Goal: Information Seeking & Learning: Learn about a topic

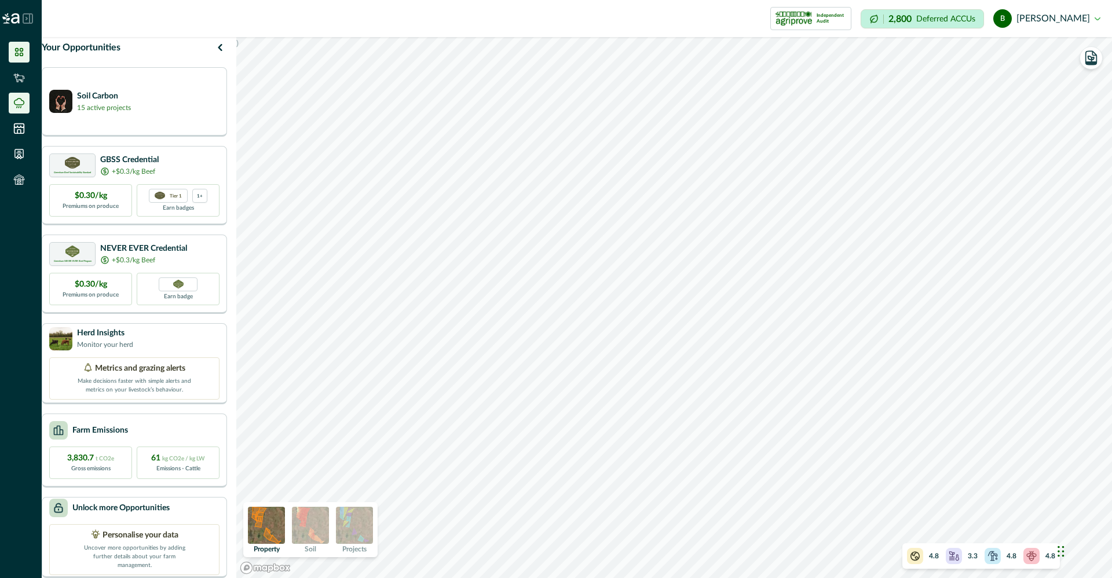
click at [23, 101] on icon at bounding box center [19, 103] width 12 height 12
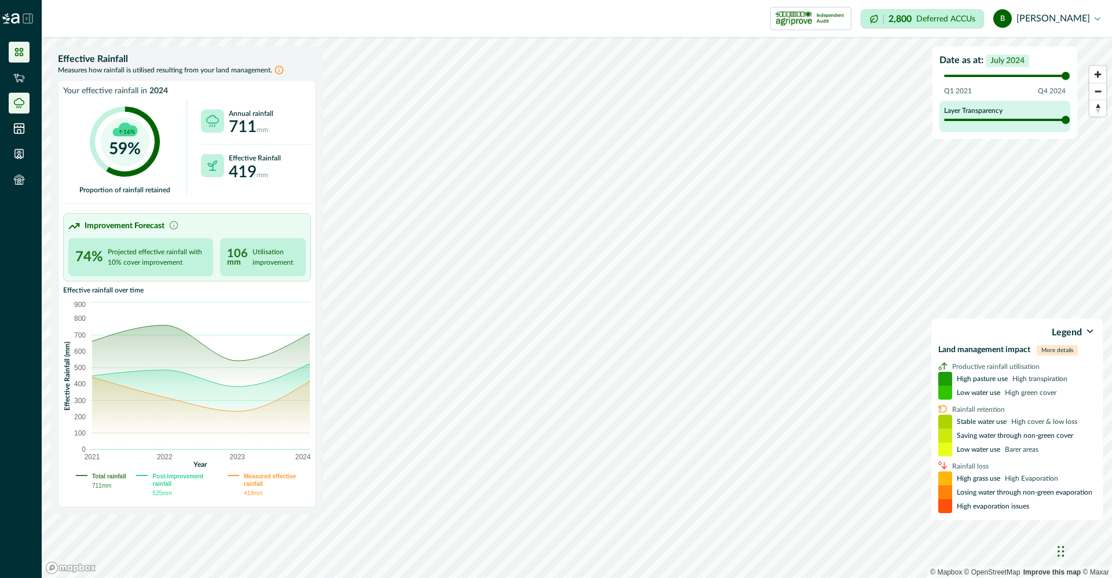
click at [20, 59] on li at bounding box center [19, 52] width 21 height 21
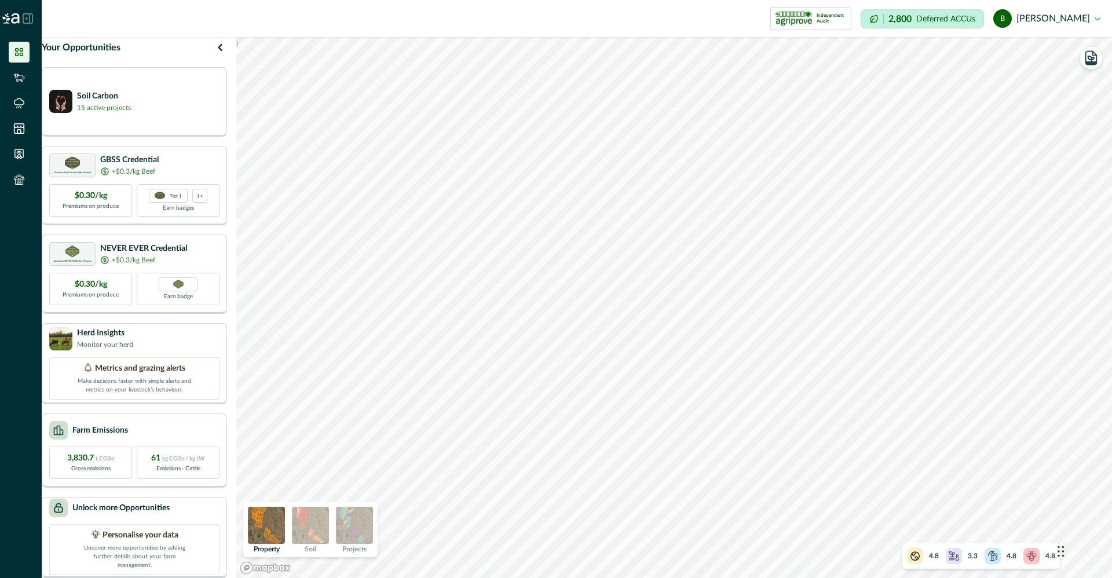
click at [1003, 554] on div "4.8" at bounding box center [1001, 556] width 32 height 16
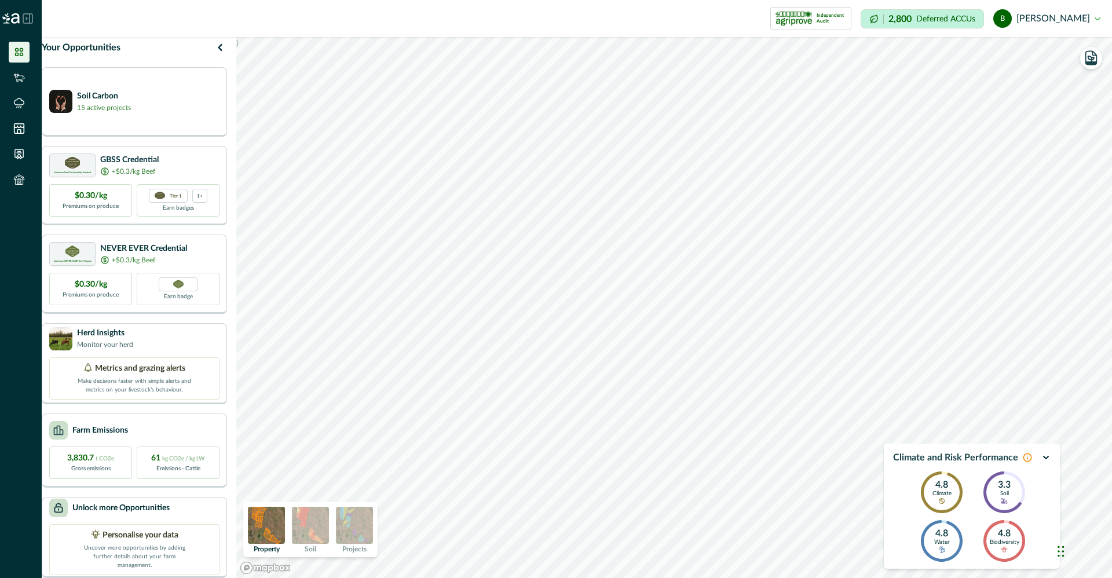
click at [1027, 457] on icon at bounding box center [1027, 457] width 9 height 9
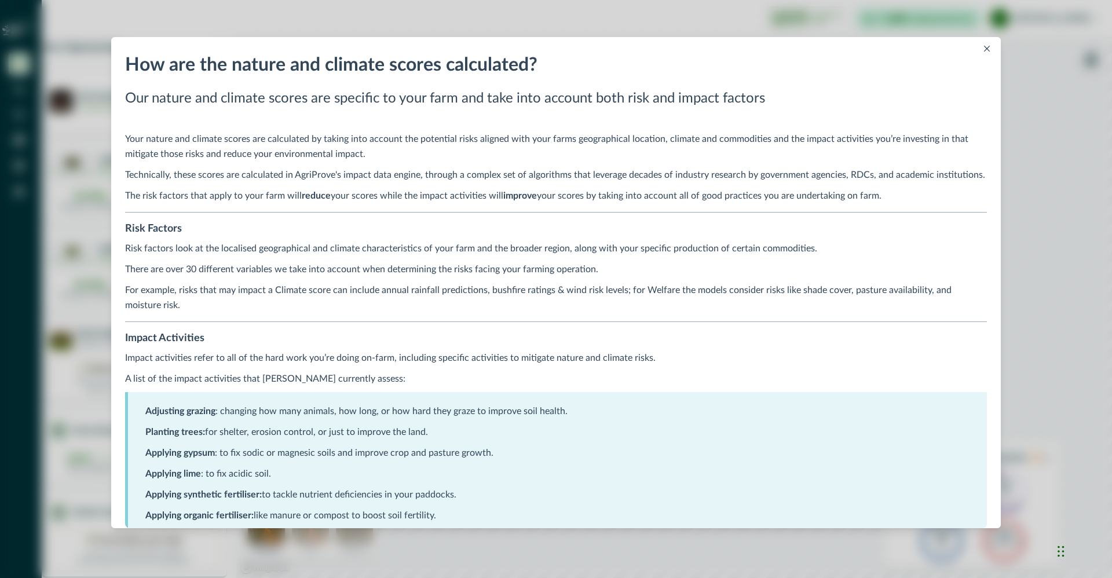
click at [991, 43] on button "Close" at bounding box center [987, 49] width 14 height 14
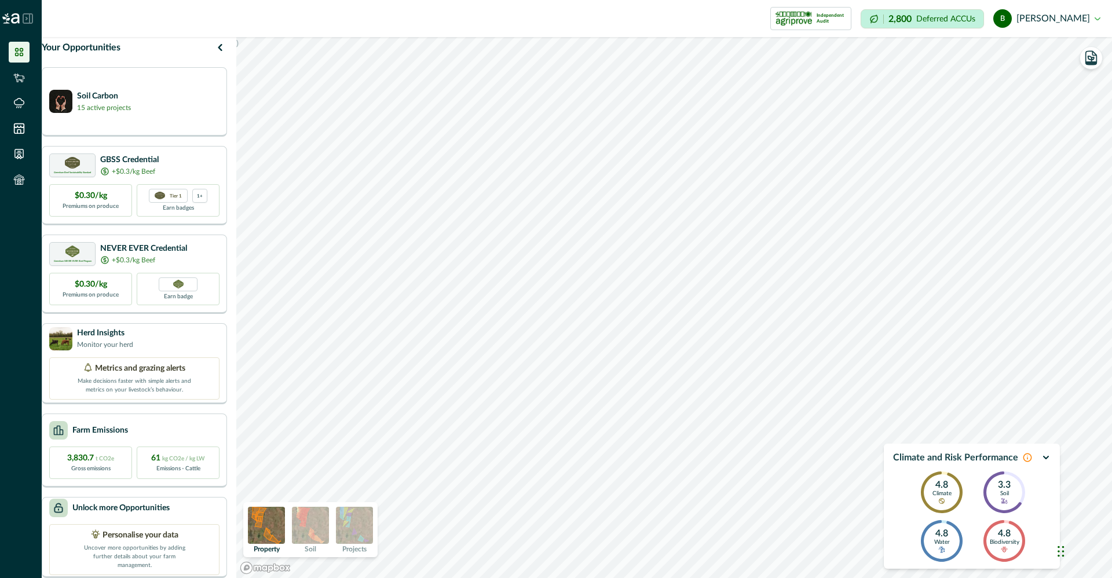
click at [1008, 542] on p "Biodiversity" at bounding box center [1005, 542] width 30 height 7
click at [1046, 458] on icon "button" at bounding box center [1046, 458] width 5 height 2
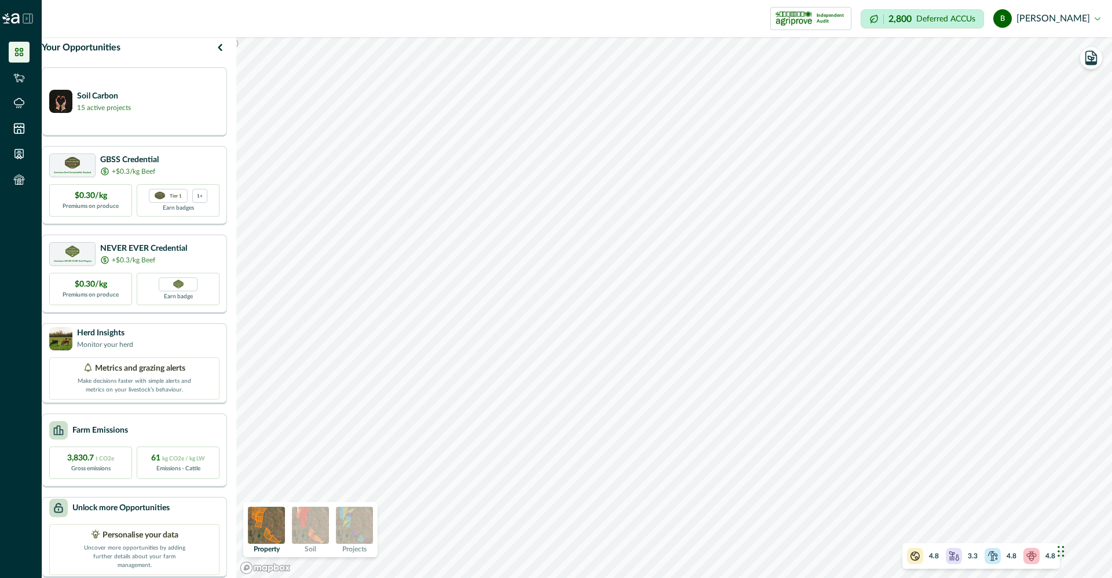
click at [314, 520] on img at bounding box center [310, 525] width 37 height 37
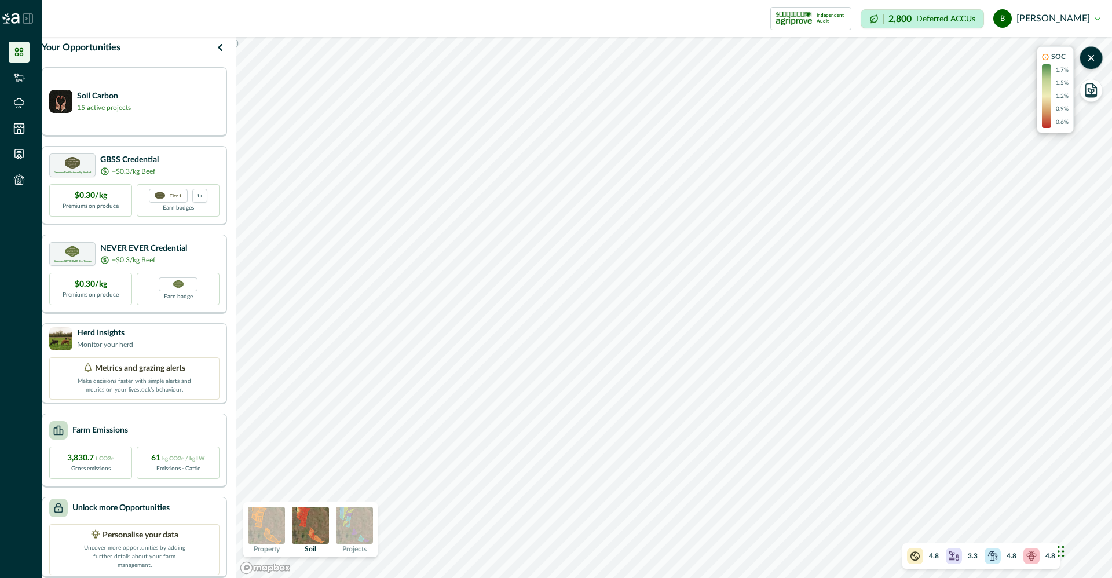
click at [373, 531] on img at bounding box center [354, 525] width 37 height 37
click at [317, 535] on img at bounding box center [310, 525] width 37 height 37
click at [281, 528] on img at bounding box center [266, 525] width 37 height 37
click at [184, 104] on div "Soil Carbon 15 active projects" at bounding box center [134, 100] width 170 height 23
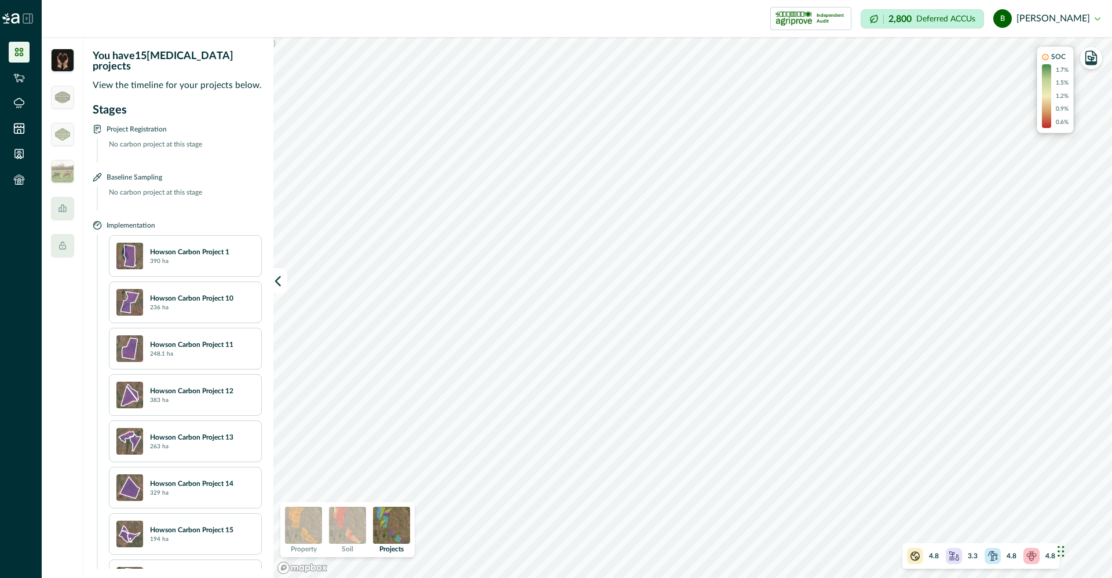
click at [167, 257] on p "390 ha" at bounding box center [159, 261] width 19 height 9
click at [131, 247] on img at bounding box center [129, 256] width 27 height 27
click at [187, 248] on div "Howson Carbon Project 1 390 ha" at bounding box center [202, 256] width 104 height 19
click at [1098, 65] on icon "button" at bounding box center [1091, 58] width 16 height 16
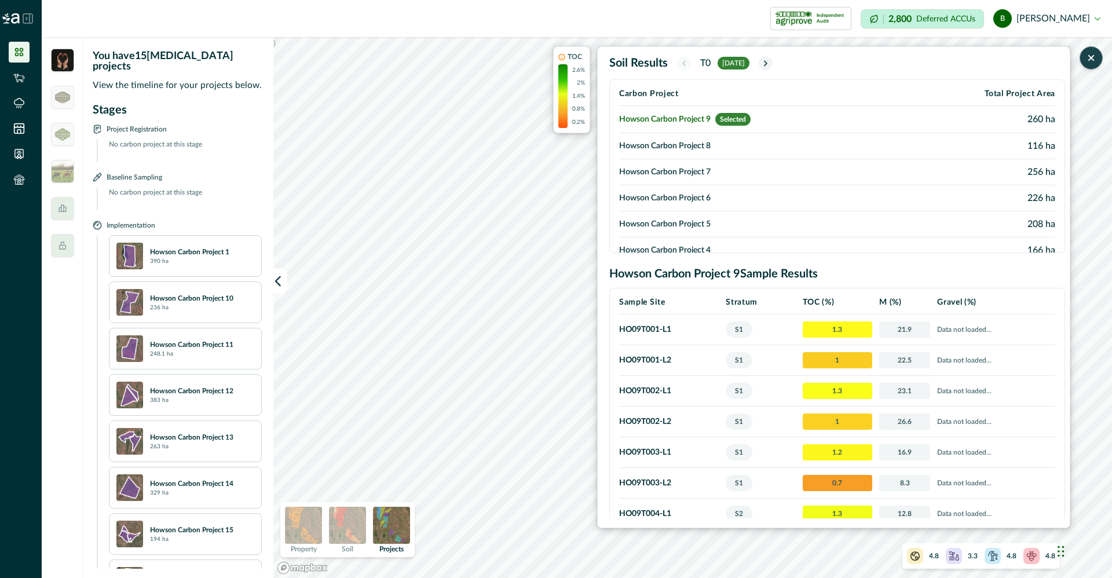
click at [567, 381] on div ") TOC 2.6% 2% 1.4% 0.8% 0.2% Soil Results T0 [DATE] Carbon Project Total Projec…" at bounding box center [692, 307] width 839 height 541
click at [746, 143] on td "Howson Carbon Project 8" at bounding box center [761, 146] width 284 height 26
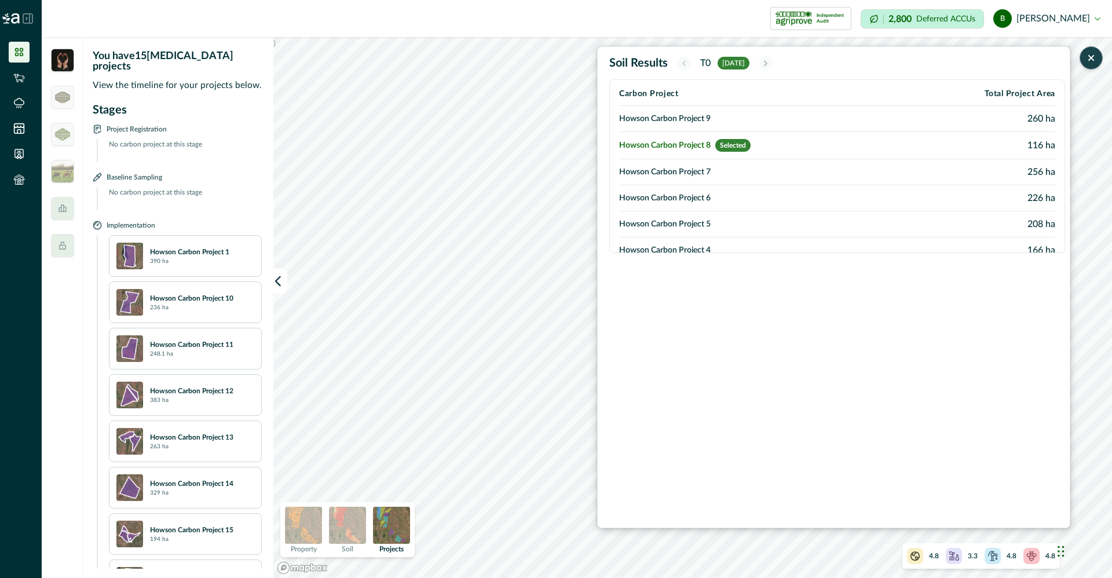
click at [735, 173] on td "Howson Carbon Project 7" at bounding box center [761, 172] width 284 height 26
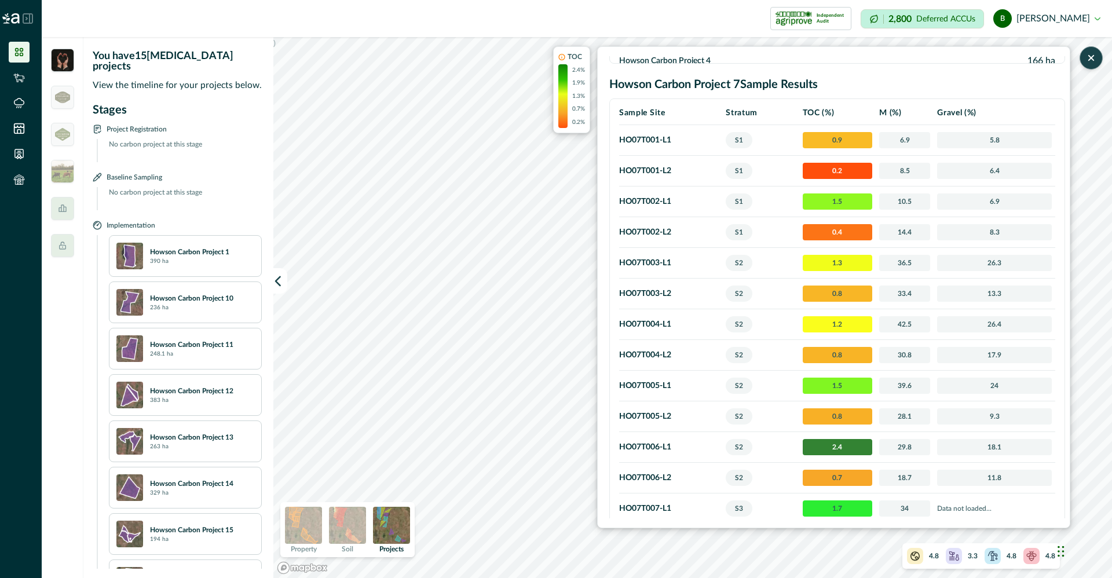
scroll to position [435, 0]
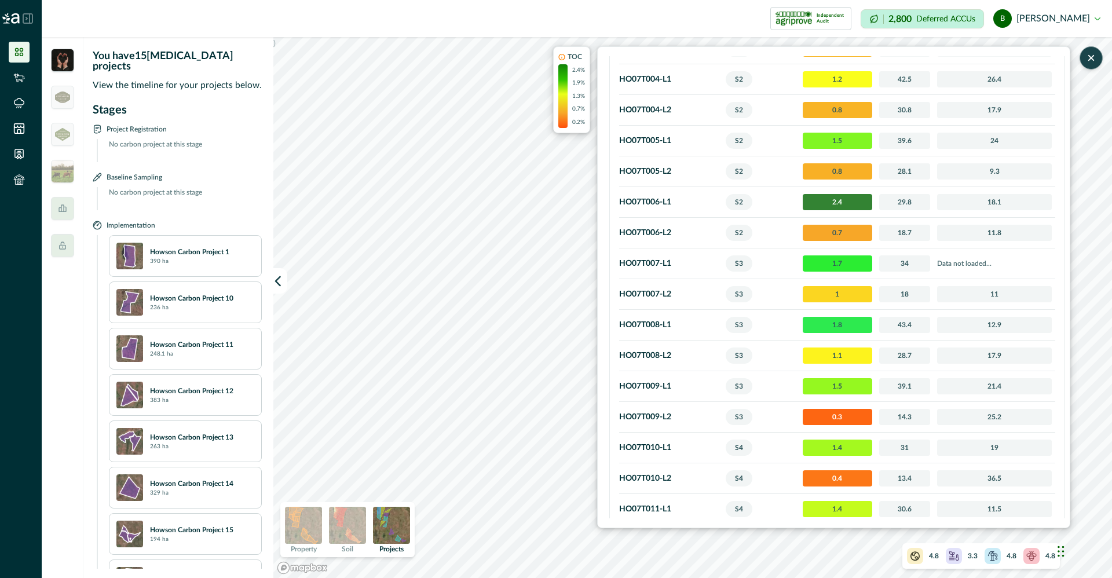
click at [996, 562] on div at bounding box center [993, 556] width 16 height 16
click at [1092, 61] on icon "button" at bounding box center [1092, 58] width 12 height 12
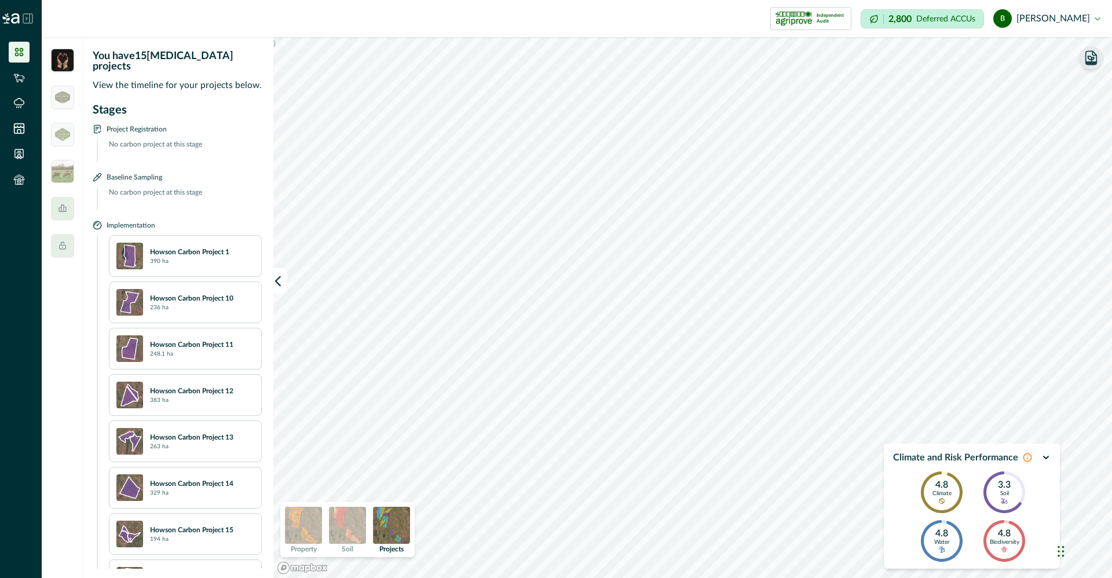
click at [1045, 455] on icon "button" at bounding box center [1046, 457] width 9 height 9
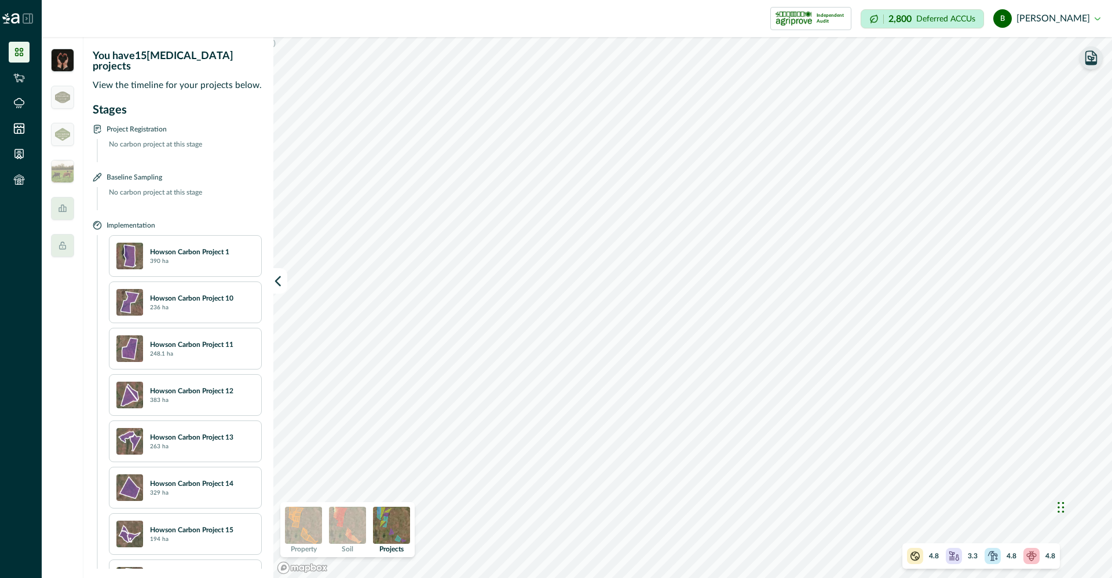
drag, startPoint x: 1064, startPoint y: 552, endPoint x: 1115, endPoint y: 508, distance: 67.8
click at [1112, 508] on html "Impersonation Mode Independent Audit Howson Carbon Project 7 1 Credential Howso…" at bounding box center [556, 289] width 1112 height 578
click at [60, 241] on icon at bounding box center [62, 245] width 9 height 9
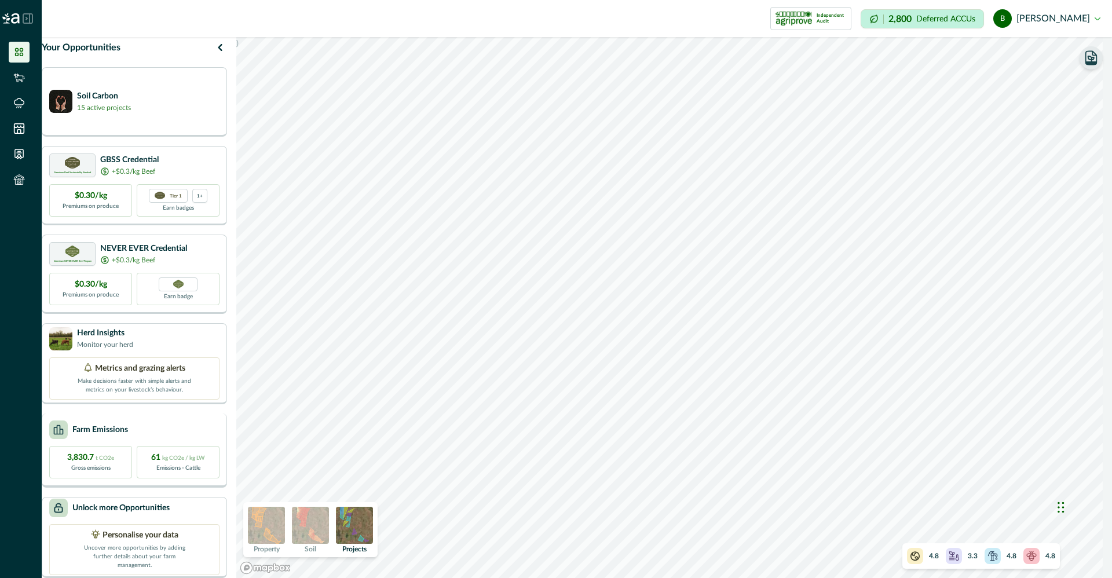
click at [128, 421] on div "Farm Emissions" at bounding box center [88, 430] width 79 height 19
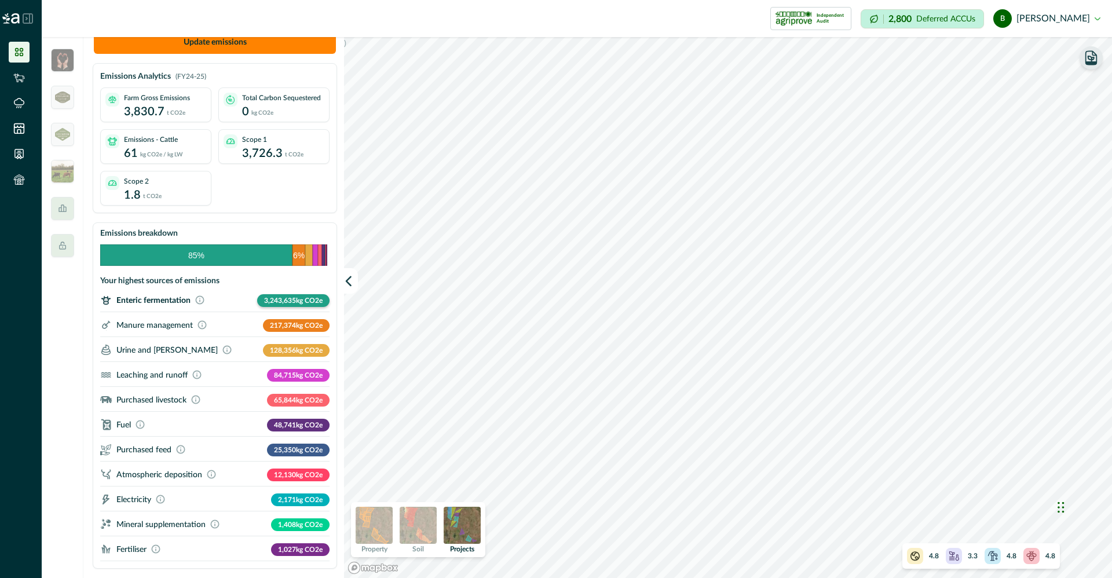
scroll to position [0, 0]
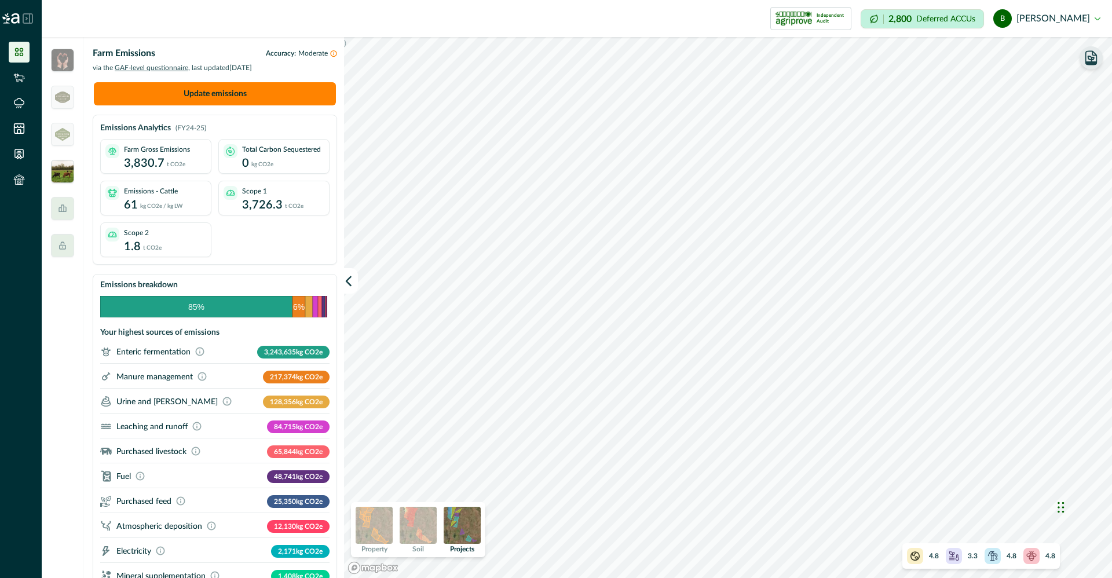
click at [57, 176] on img at bounding box center [62, 171] width 23 height 23
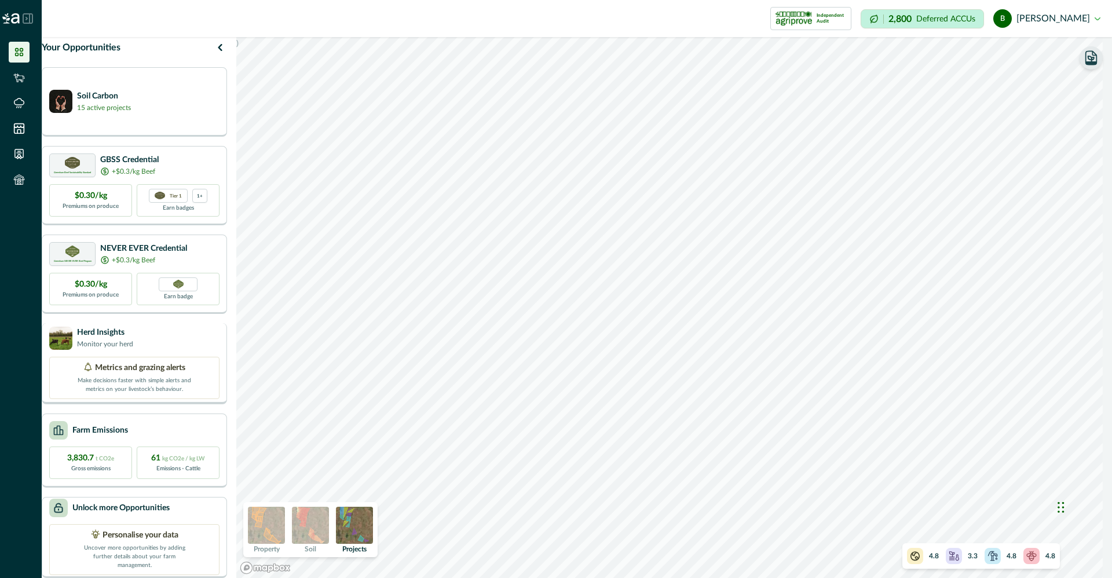
click at [121, 374] on p "Make decisions faster with simple alerts and metrics on your livestock’s behavi…" at bounding box center [134, 384] width 116 height 20
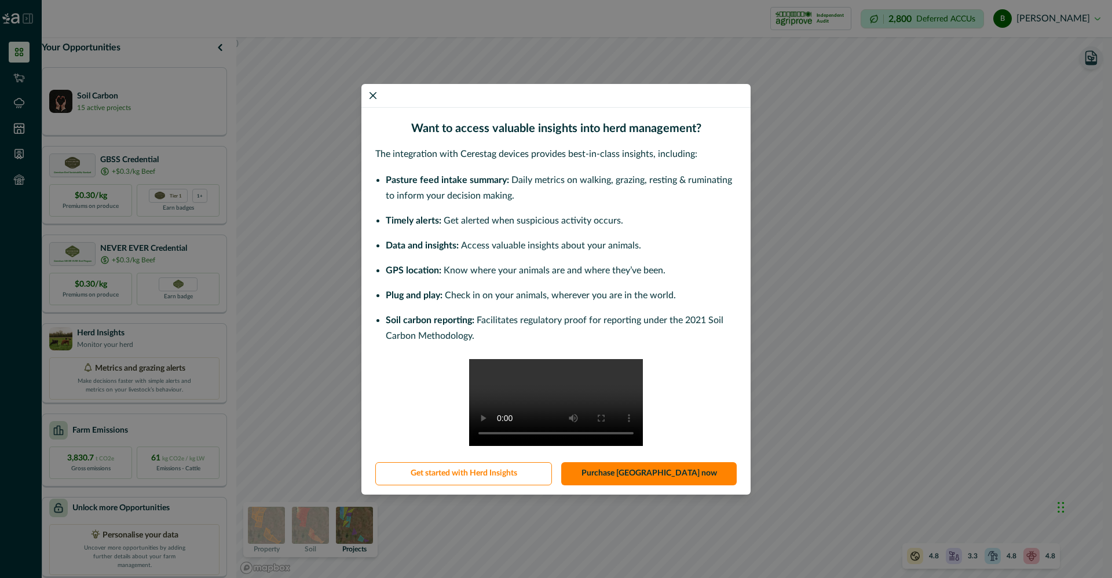
click at [172, 352] on div "Want to access valuable insights into herd management? The integration with Cer…" at bounding box center [556, 289] width 1112 height 578
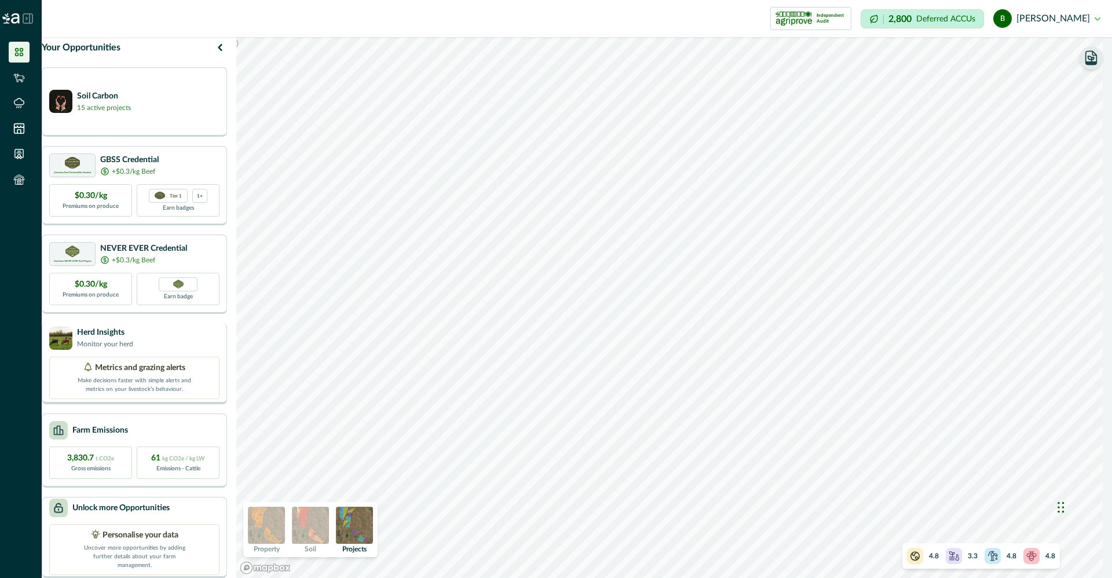
click at [205, 333] on div "Herd Insights Monitor your herd" at bounding box center [134, 338] width 170 height 23
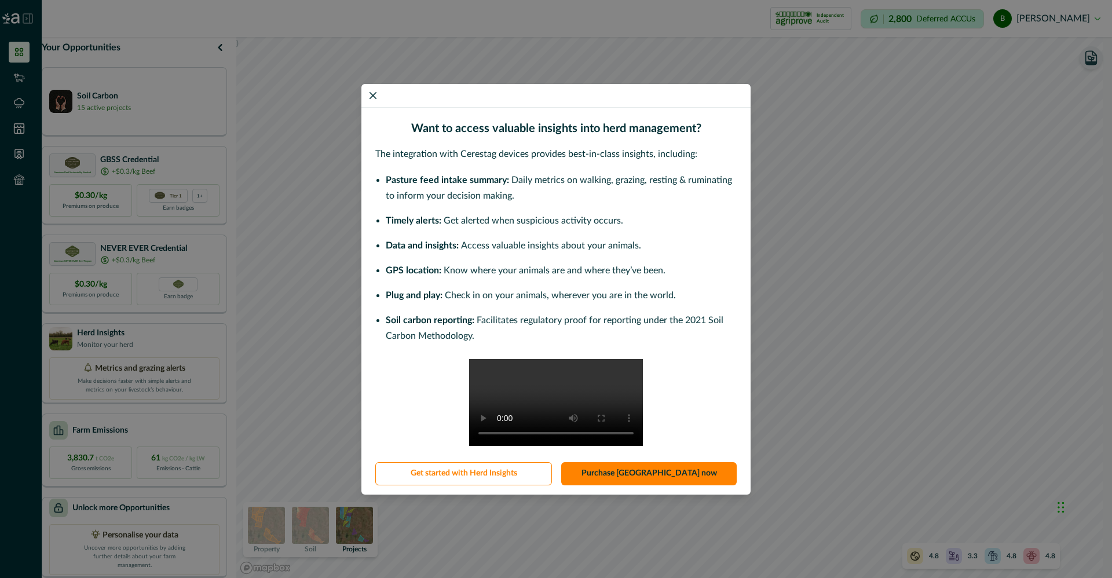
click at [828, 90] on div "Want to access valuable insights into herd management? The integration with Cer…" at bounding box center [556, 289] width 1112 height 578
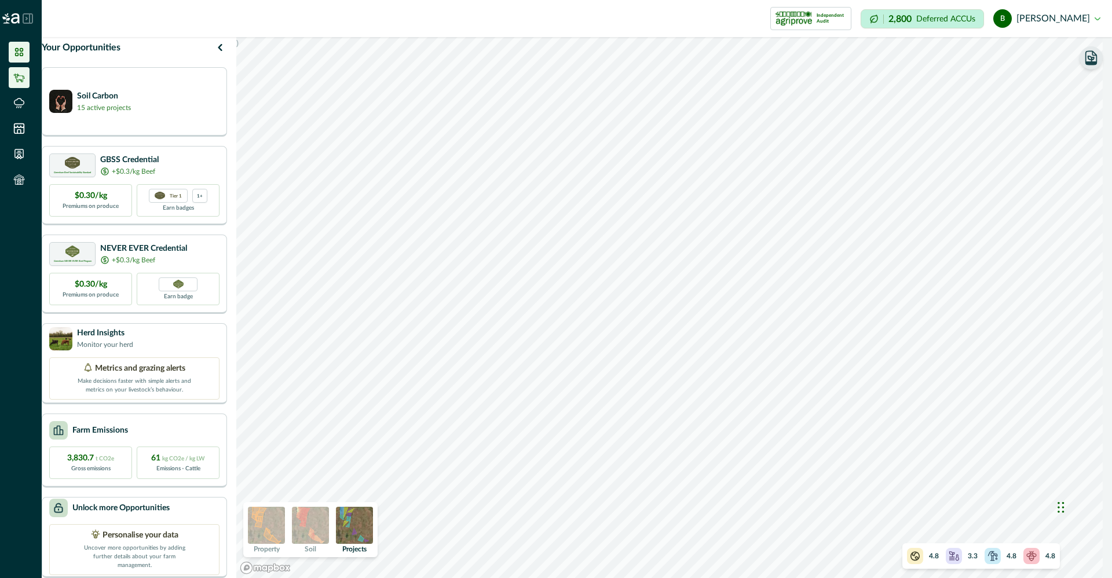
click at [14, 75] on icon at bounding box center [18, 78] width 11 height 9
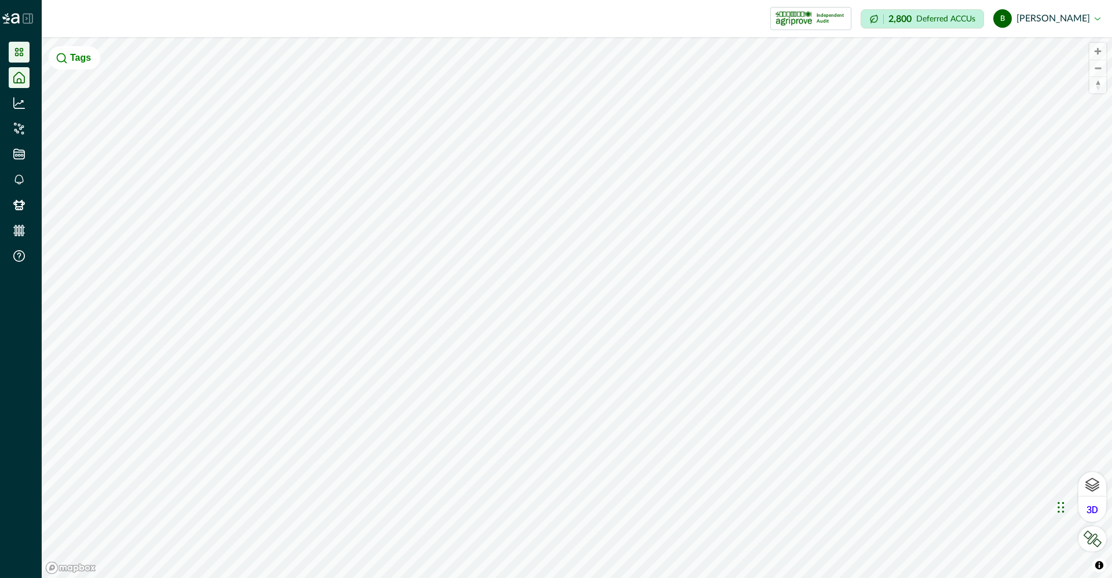
click at [26, 47] on li at bounding box center [19, 52] width 21 height 21
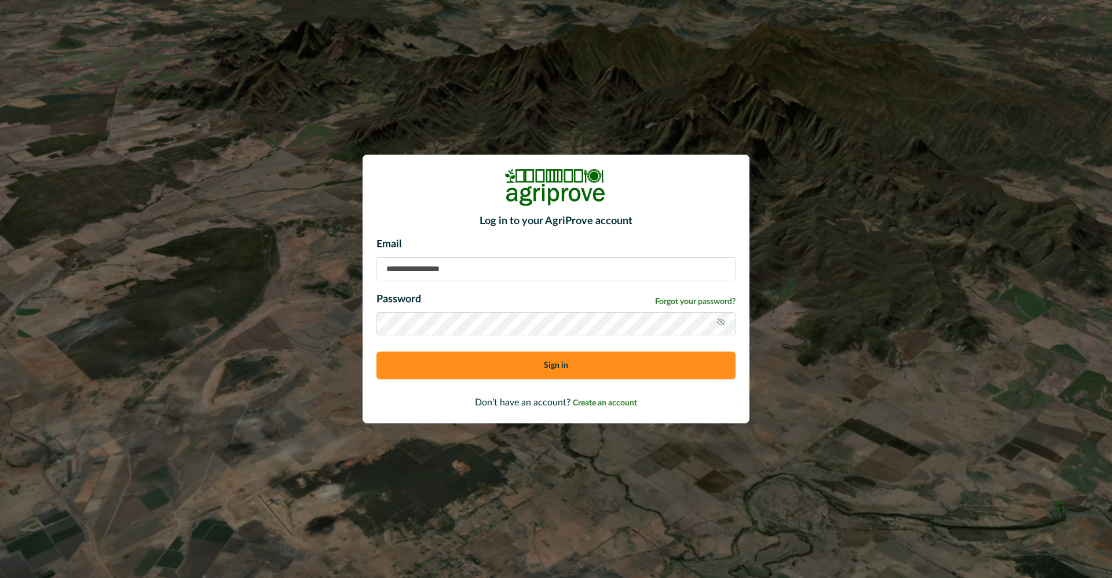
type input "**********"
